Goal: Task Accomplishment & Management: Use online tool/utility

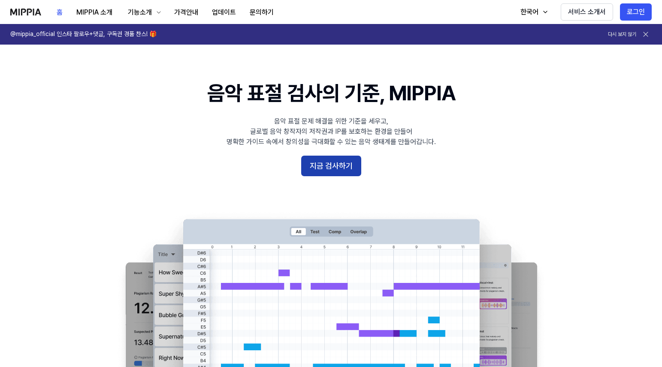
click at [321, 168] on button "지금 검사하기" at bounding box center [331, 166] width 60 height 21
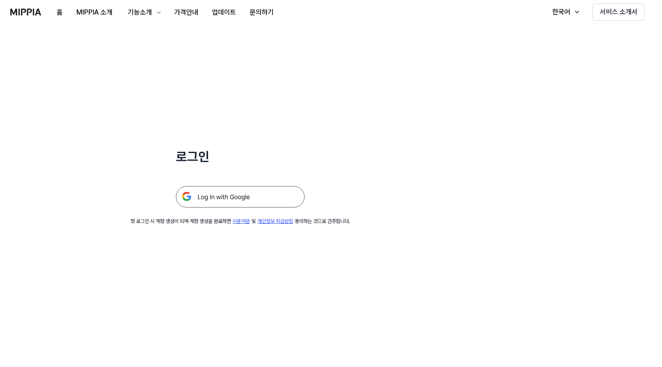
click at [235, 202] on img at bounding box center [240, 196] width 129 height 21
click at [15, 11] on img at bounding box center [25, 12] width 31 height 7
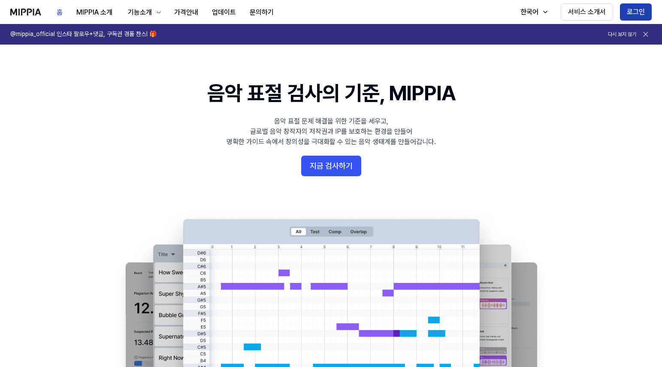
click at [637, 9] on button "로그인" at bounding box center [636, 11] width 32 height 17
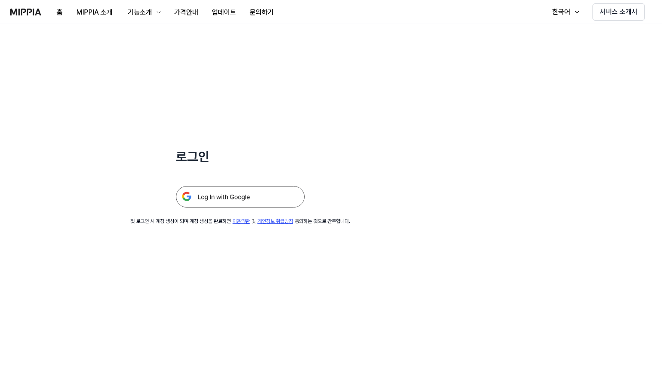
click at [239, 195] on img at bounding box center [240, 196] width 129 height 21
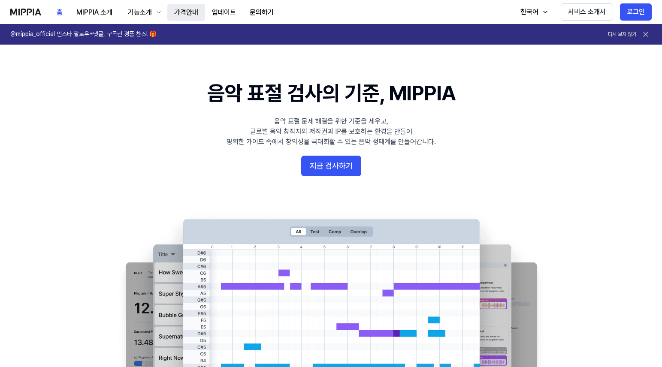
click at [179, 12] on button "가격안내" at bounding box center [186, 12] width 38 height 17
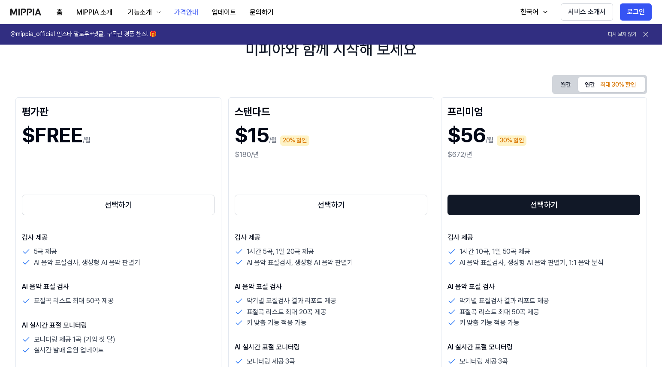
scroll to position [22, 0]
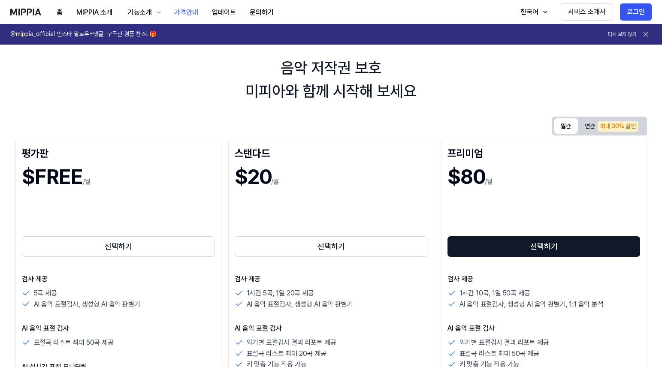
click at [560, 125] on button "월간" at bounding box center [566, 125] width 24 height 15
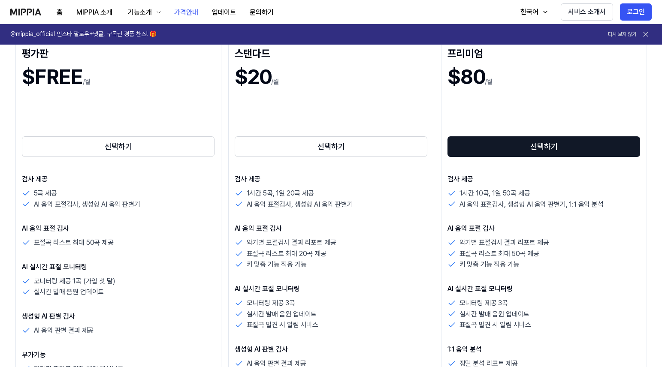
scroll to position [0, 0]
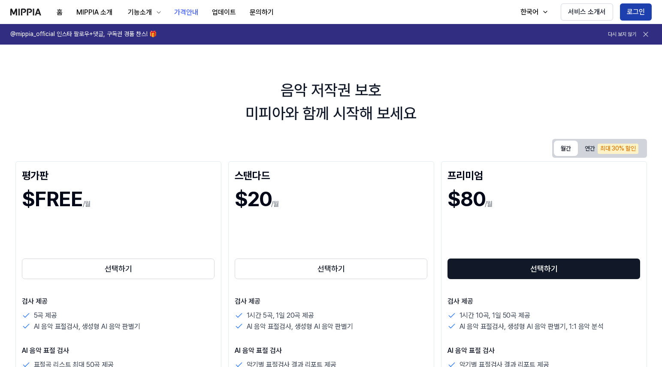
click at [630, 9] on button "로그인" at bounding box center [636, 11] width 32 height 17
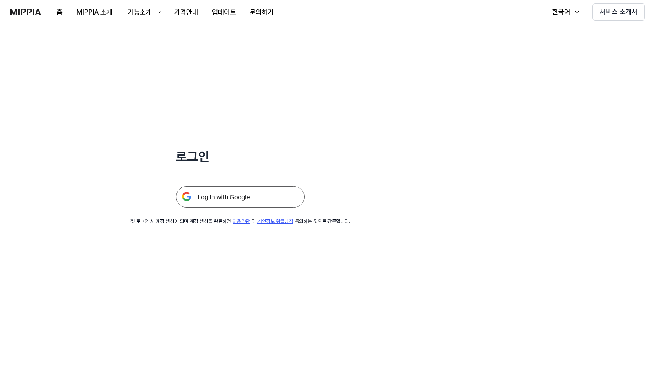
click at [275, 196] on img at bounding box center [240, 196] width 129 height 21
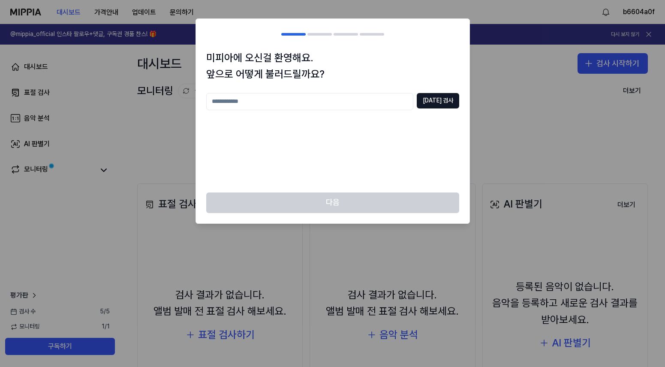
click at [413, 100] on input "text" at bounding box center [309, 101] width 207 height 17
type input "*"
type input "******"
click at [450, 99] on button "[DATE] 검사" at bounding box center [438, 100] width 42 height 15
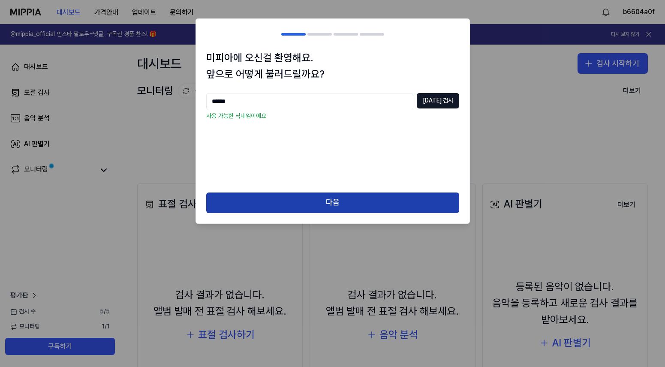
click at [370, 205] on button "다음" at bounding box center [332, 203] width 253 height 21
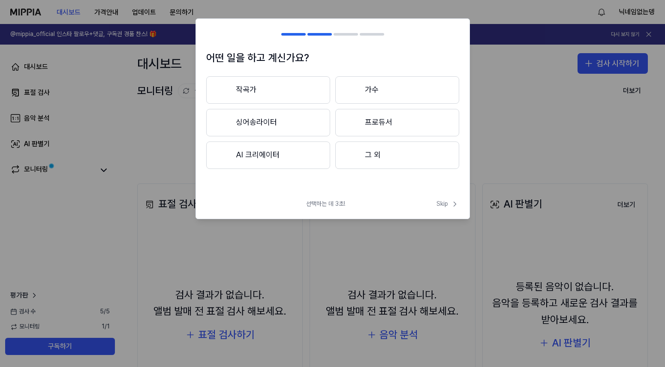
click at [321, 155] on button "AI 크리에이터" at bounding box center [268, 155] width 124 height 27
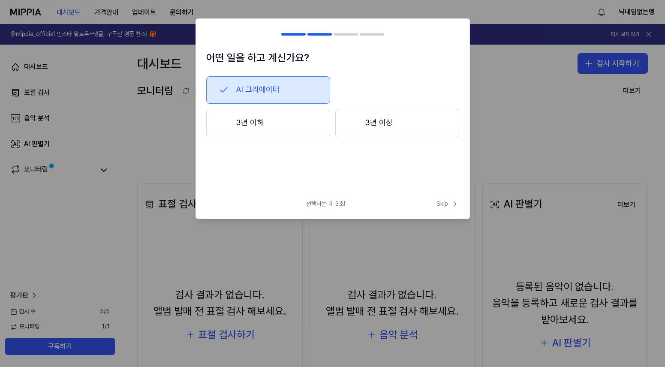
click at [299, 123] on button "3년 이하" at bounding box center [268, 123] width 124 height 28
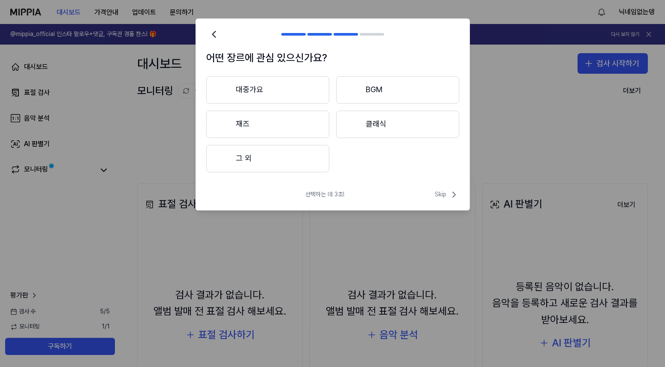
click at [390, 93] on button "BGM" at bounding box center [397, 89] width 123 height 27
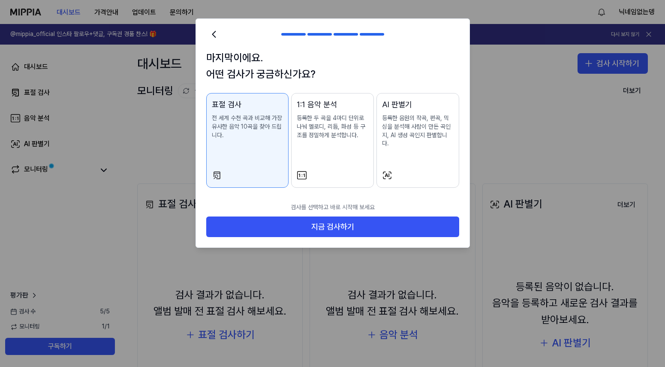
click at [248, 132] on div "표절 검사 전 세계 수천 곡과 비교해 가장 유사한 음악 10곡을 찾아 드립니다. 1:1 음악 분석 등록한 두 곡을 4마디 단위로 나눠 멜로디,…" at bounding box center [332, 140] width 253 height 95
click at [218, 31] on icon at bounding box center [214, 34] width 12 height 12
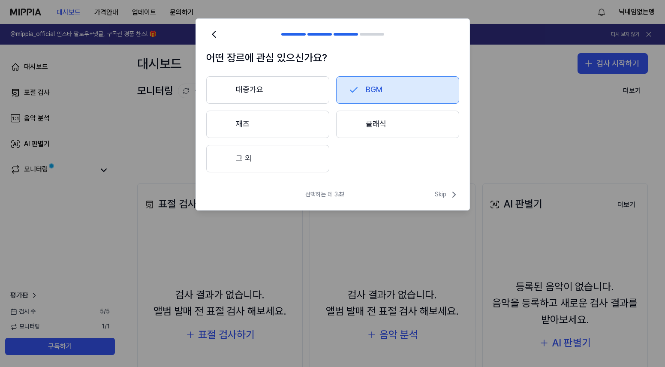
click at [275, 160] on button "그 외" at bounding box center [267, 158] width 123 height 27
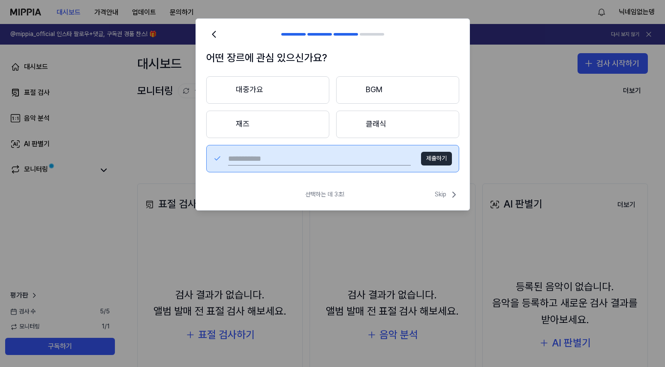
click at [286, 97] on button "대중가요" at bounding box center [267, 89] width 123 height 27
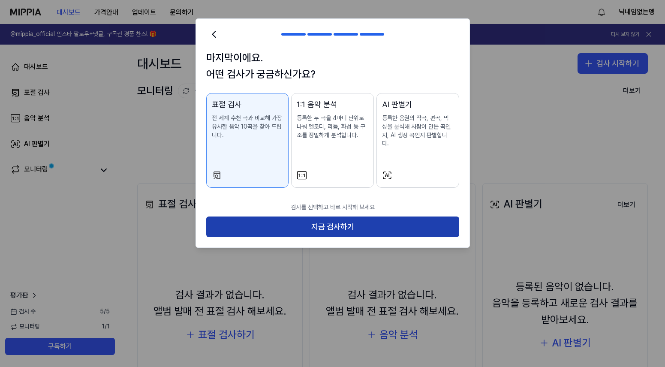
click at [298, 217] on button "지금 검사하기" at bounding box center [332, 227] width 253 height 21
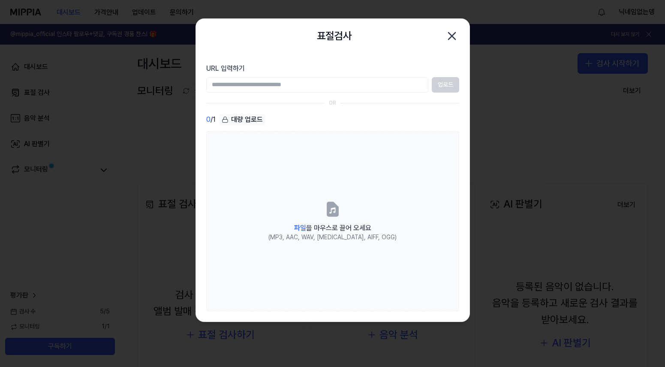
click at [453, 32] on icon "button" at bounding box center [452, 36] width 14 height 14
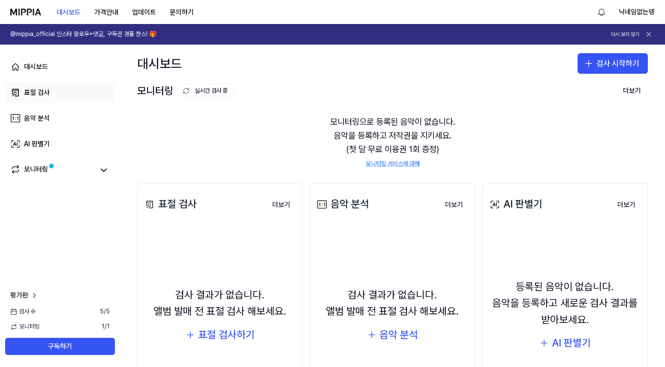
click at [51, 96] on link "표절 검사" at bounding box center [60, 92] width 110 height 21
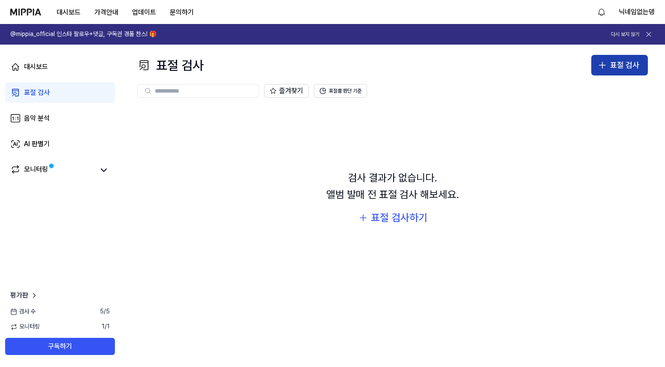
click at [606, 69] on icon "button" at bounding box center [602, 65] width 10 height 10
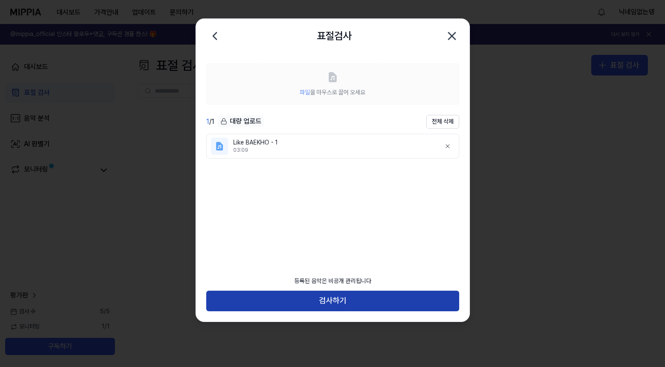
click at [357, 302] on button "검사하기" at bounding box center [332, 301] width 253 height 21
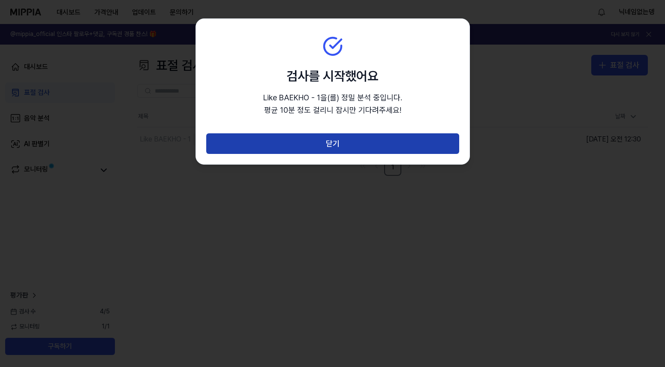
click at [379, 143] on button "닫기" at bounding box center [332, 143] width 253 height 21
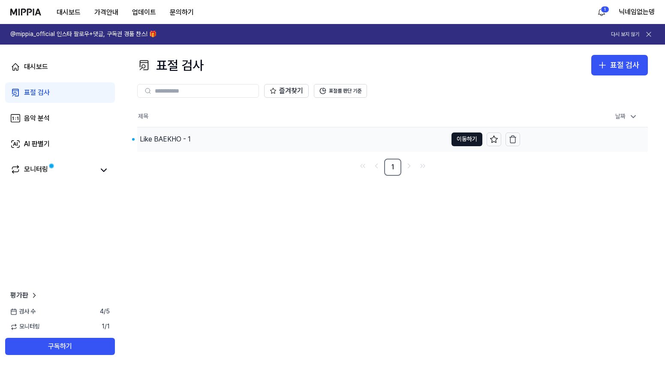
click at [253, 139] on div "Like BAEKHO - 1" at bounding box center [292, 139] width 310 height 24
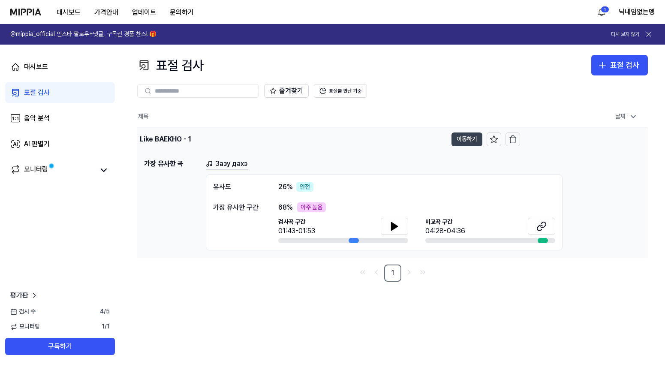
click at [456, 140] on button "이동하기" at bounding box center [467, 140] width 31 height 14
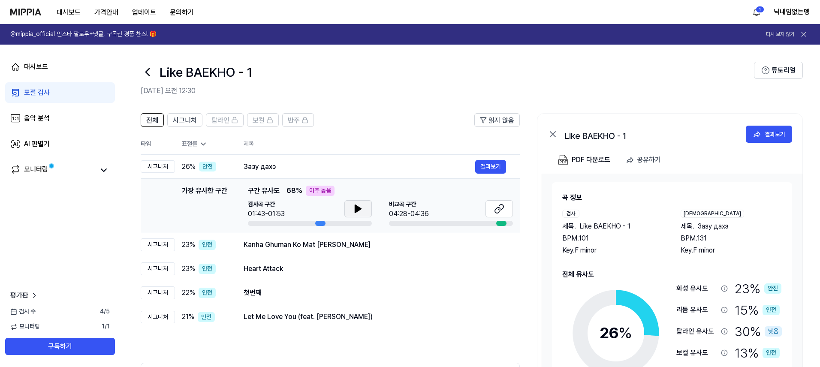
click at [357, 211] on icon at bounding box center [358, 209] width 6 height 8
click at [361, 208] on icon at bounding box center [358, 209] width 10 height 10
click at [506, 208] on button at bounding box center [498, 208] width 27 height 17
click at [356, 209] on icon at bounding box center [358, 209] width 6 height 8
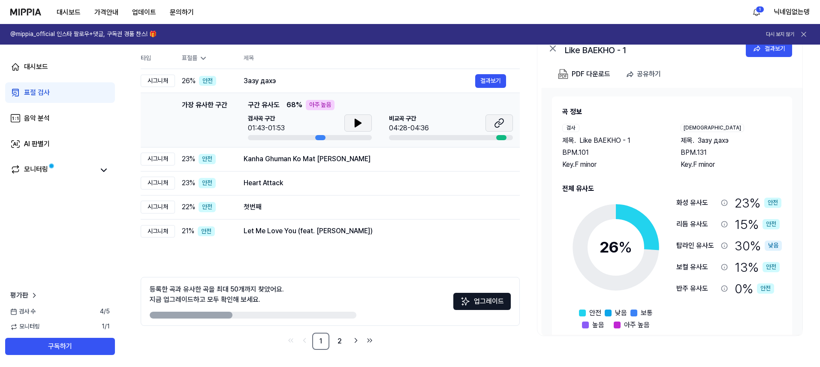
click at [506, 119] on button at bounding box center [498, 122] width 27 height 17
click at [219, 161] on div "23 % 안전" at bounding box center [206, 159] width 48 height 10
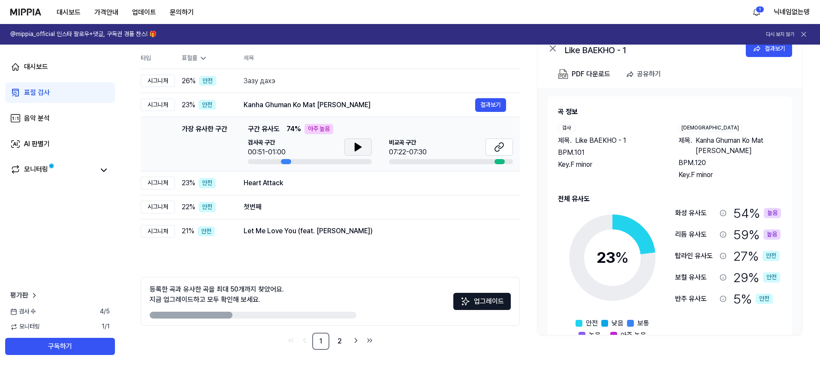
click at [362, 145] on icon at bounding box center [358, 147] width 10 height 10
click at [503, 146] on icon at bounding box center [500, 146] width 5 height 6
click at [254, 188] on div "Heart Attack 결과보기" at bounding box center [375, 183] width 262 height 14
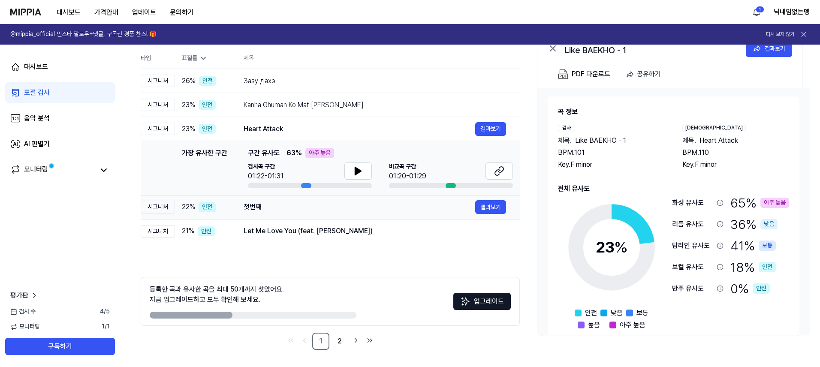
click at [250, 207] on div "첫번째" at bounding box center [360, 207] width 232 height 10
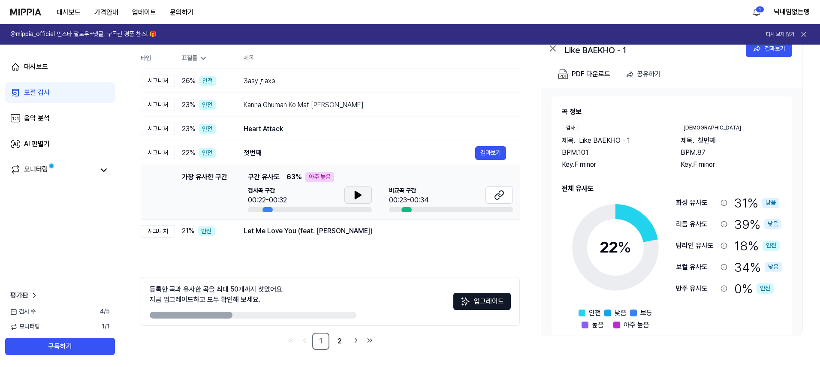
click at [353, 193] on icon at bounding box center [358, 195] width 10 height 10
click at [358, 192] on icon at bounding box center [358, 195] width 10 height 10
click at [506, 194] on button at bounding box center [498, 195] width 27 height 17
click at [340, 344] on link "2" at bounding box center [339, 341] width 17 height 17
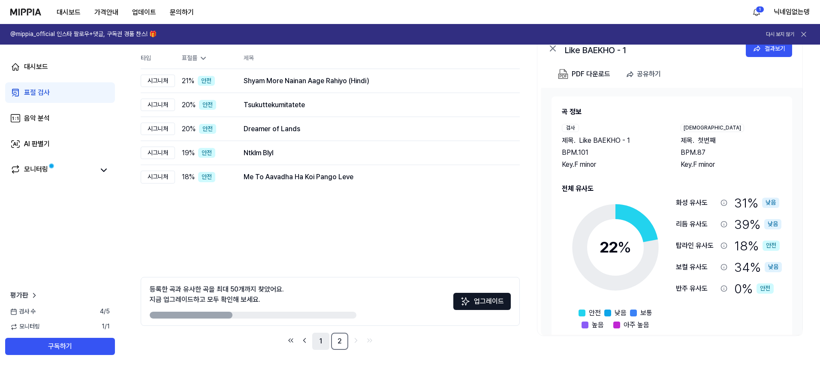
click at [319, 342] on link "1" at bounding box center [320, 341] width 17 height 17
